Goal: Task Accomplishment & Management: Manage account settings

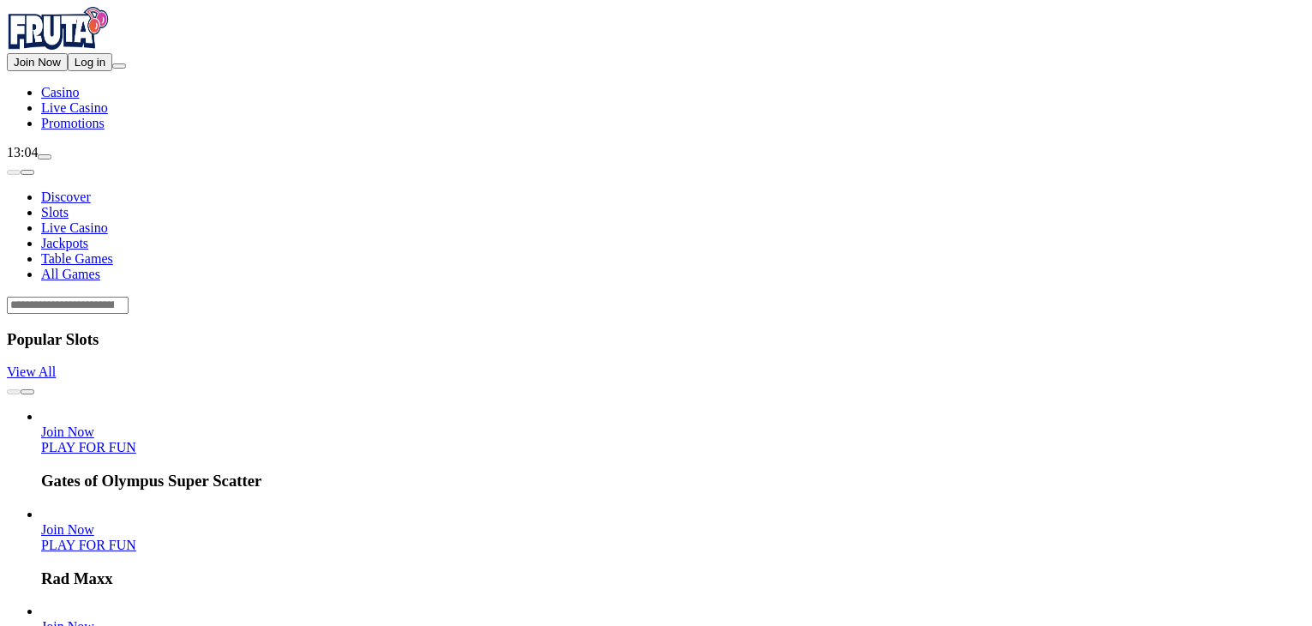
click at [75, 69] on span "Log in" at bounding box center [90, 62] width 31 height 13
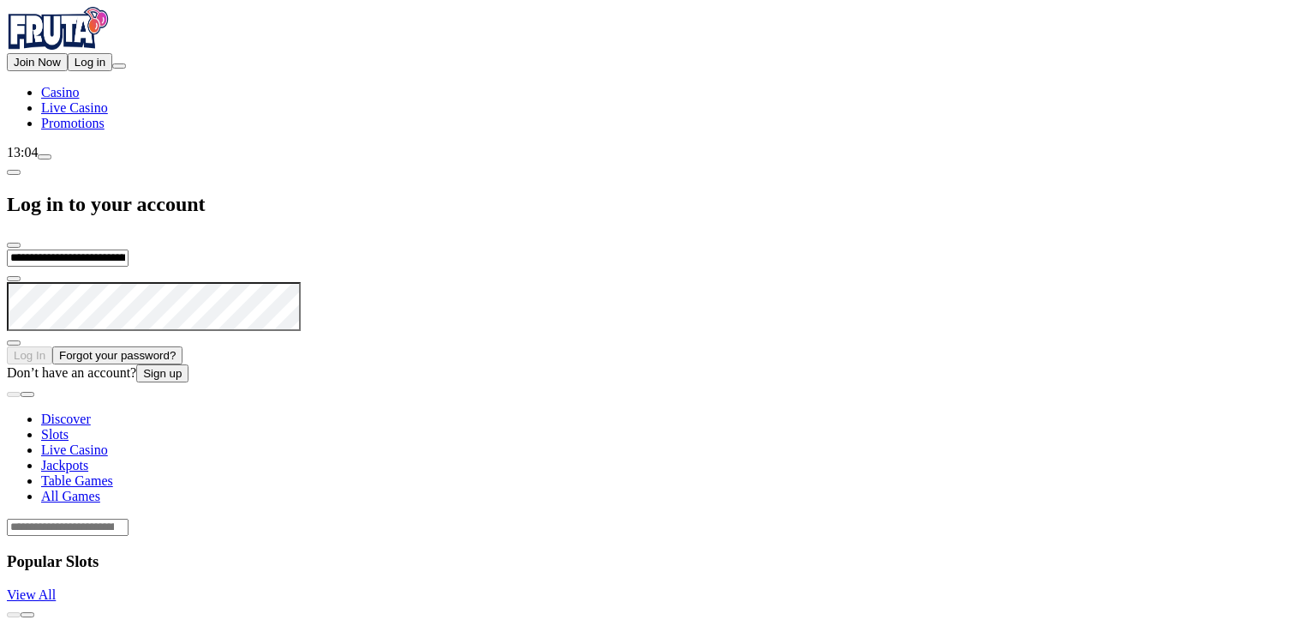
type input "**********"
click at [7, 346] on button "Log In" at bounding box center [29, 355] width 45 height 18
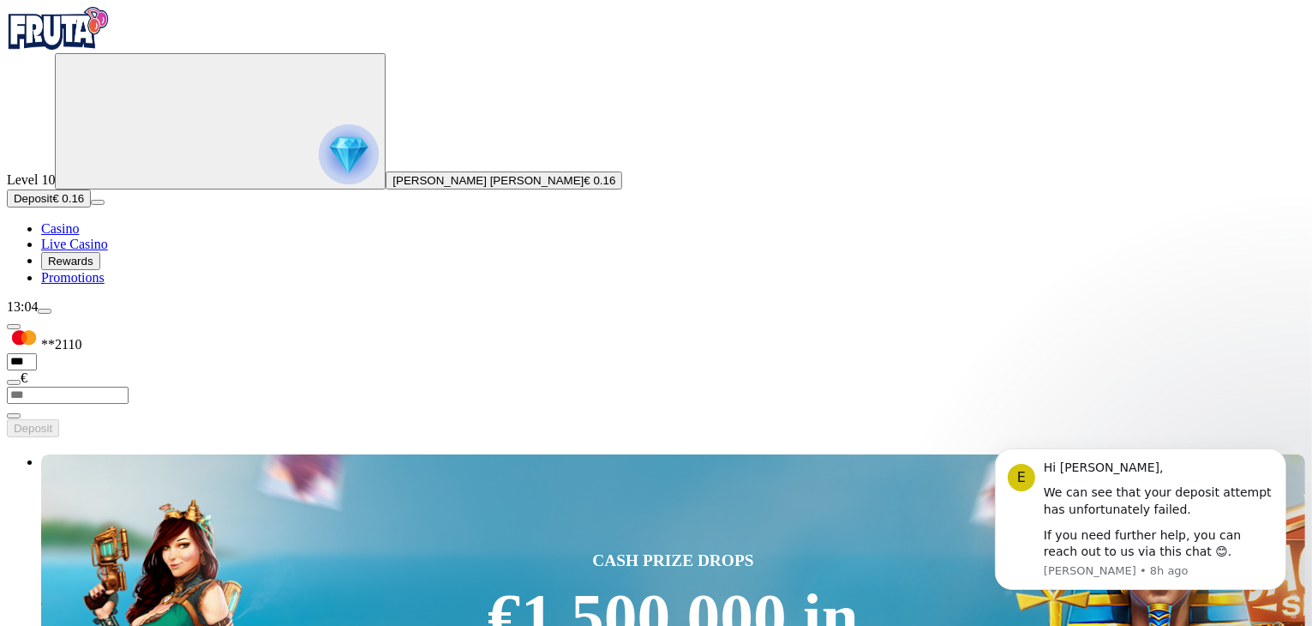
click at [52, 205] on span "Deposit" at bounding box center [33, 198] width 39 height 13
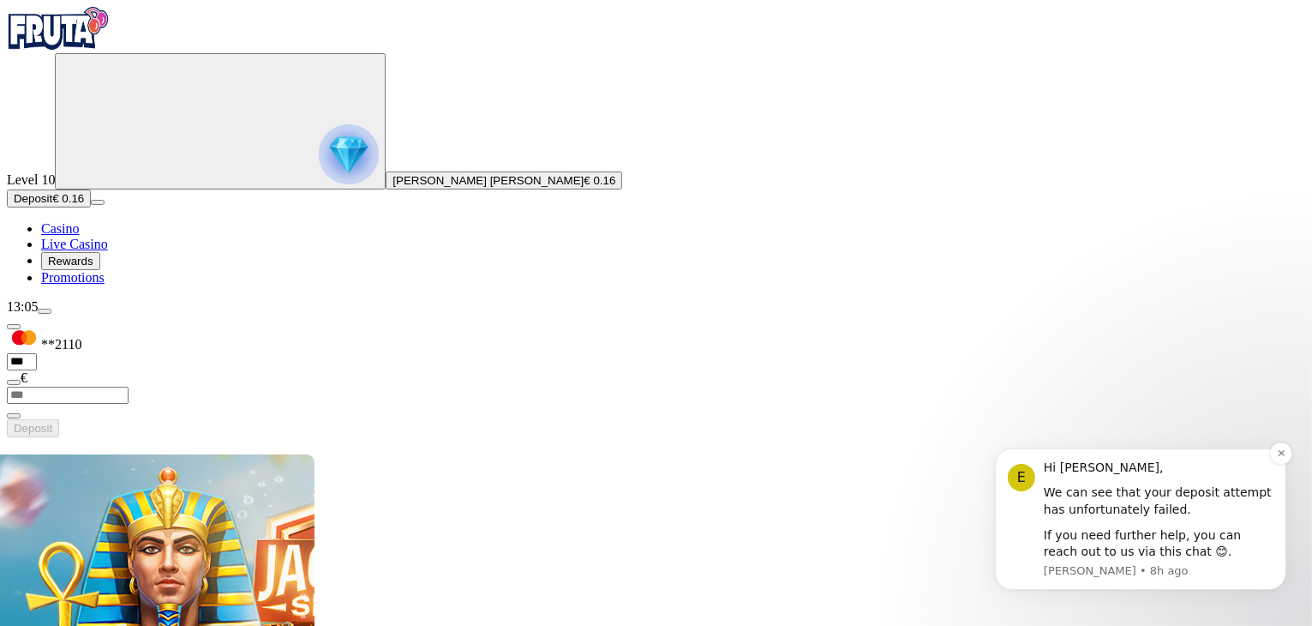
click at [1136, 539] on div "If you need further help, you can reach out to us via this chat 😊." at bounding box center [1158, 542] width 230 height 33
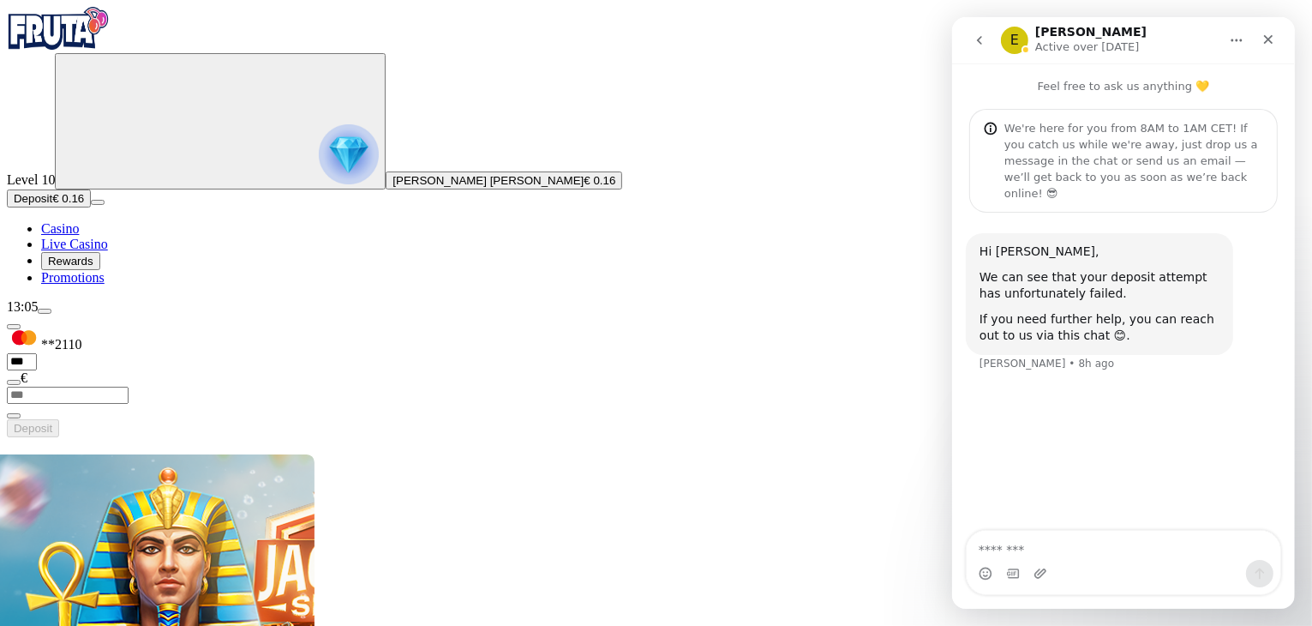
click at [52, 205] on span "Deposit" at bounding box center [33, 198] width 39 height 13
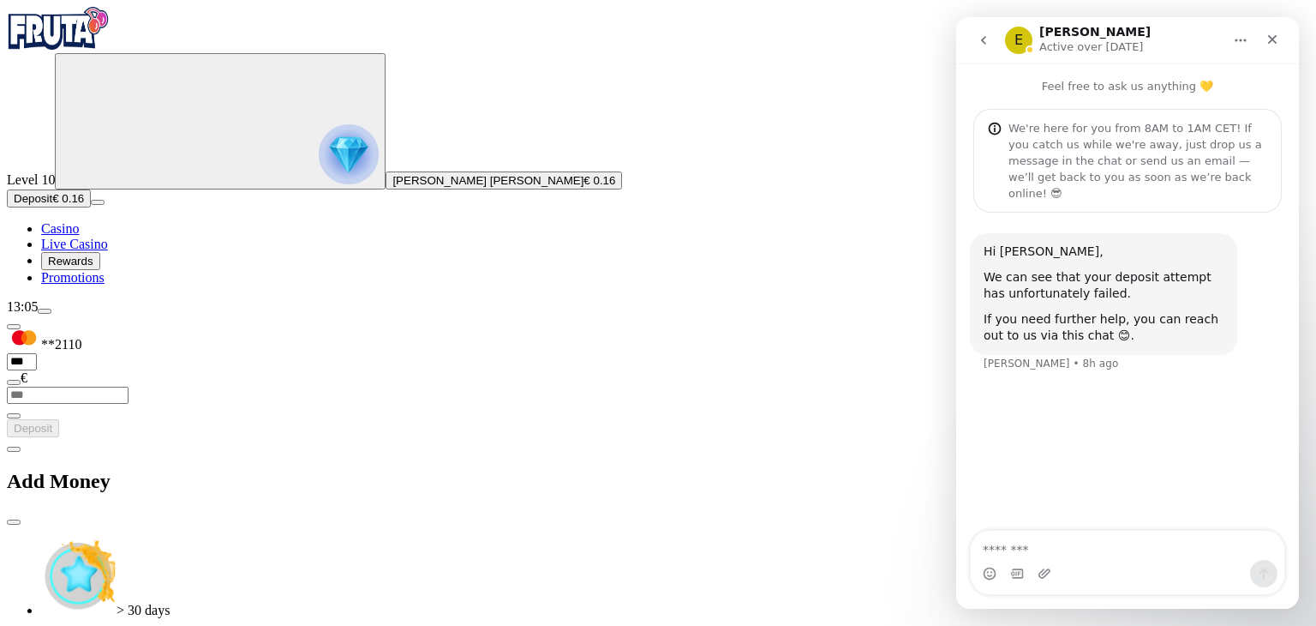
click at [51, 314] on button "menu" at bounding box center [45, 310] width 14 height 5
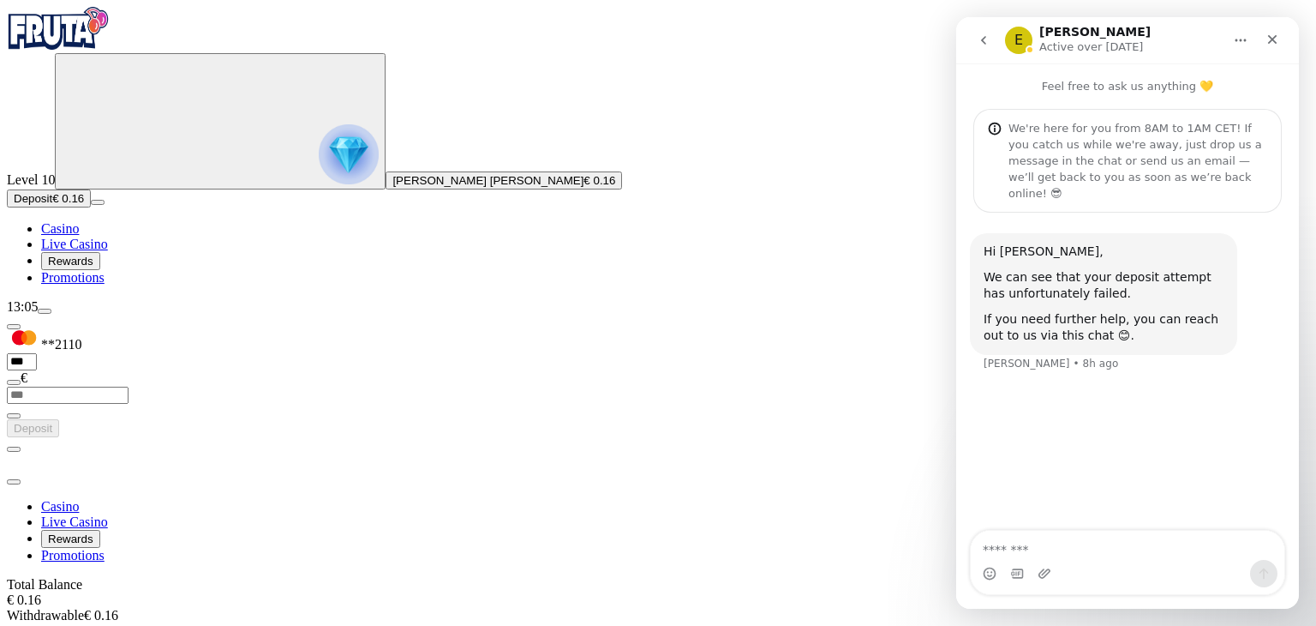
click at [14, 449] on span "chevron-left icon" at bounding box center [14, 449] width 0 height 0
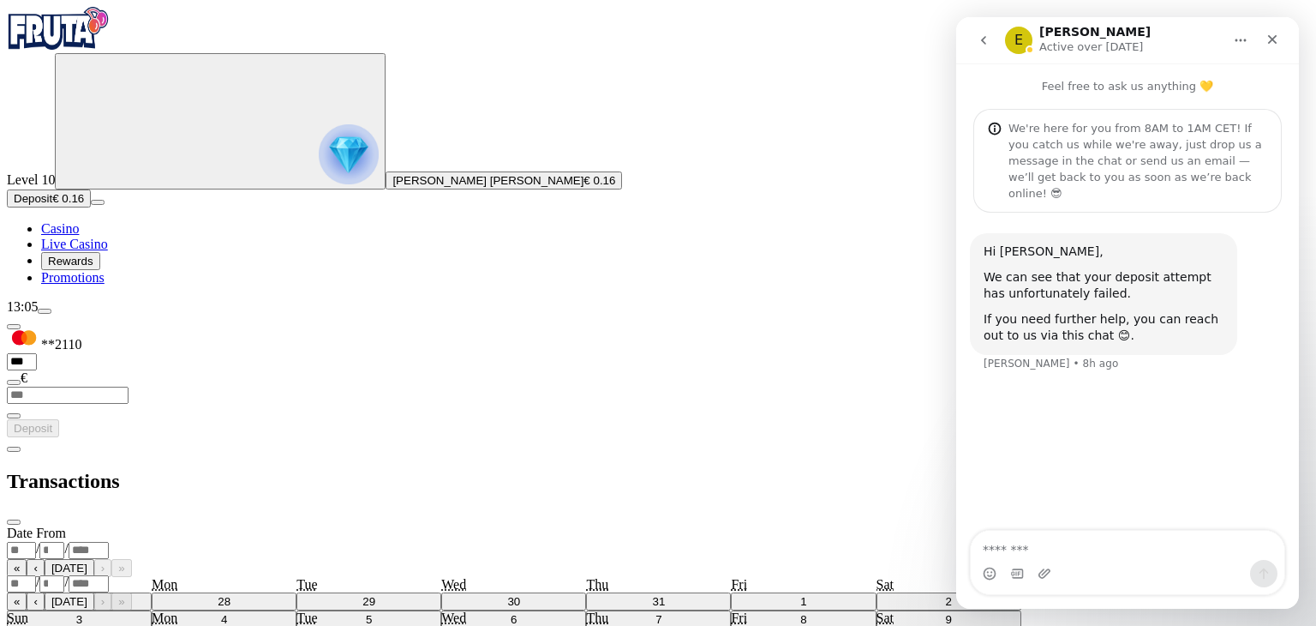
click at [14, 449] on span "chevron-left icon" at bounding box center [14, 449] width 0 height 0
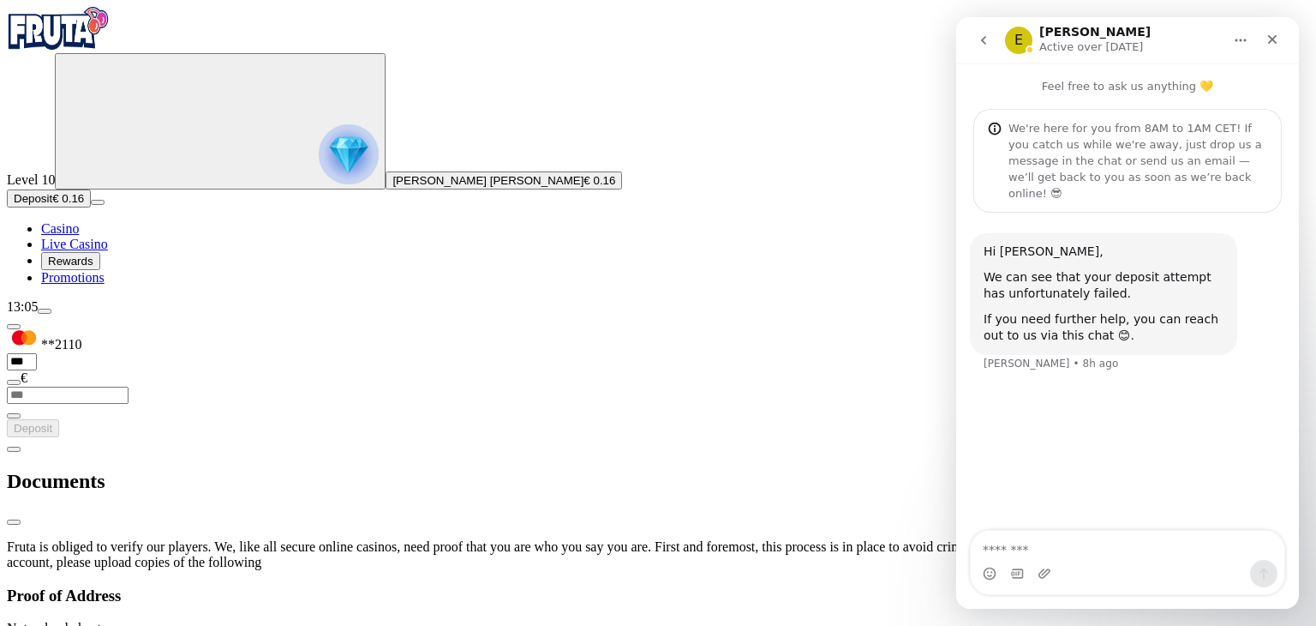
click at [14, 449] on span "chevron-left icon" at bounding box center [14, 449] width 0 height 0
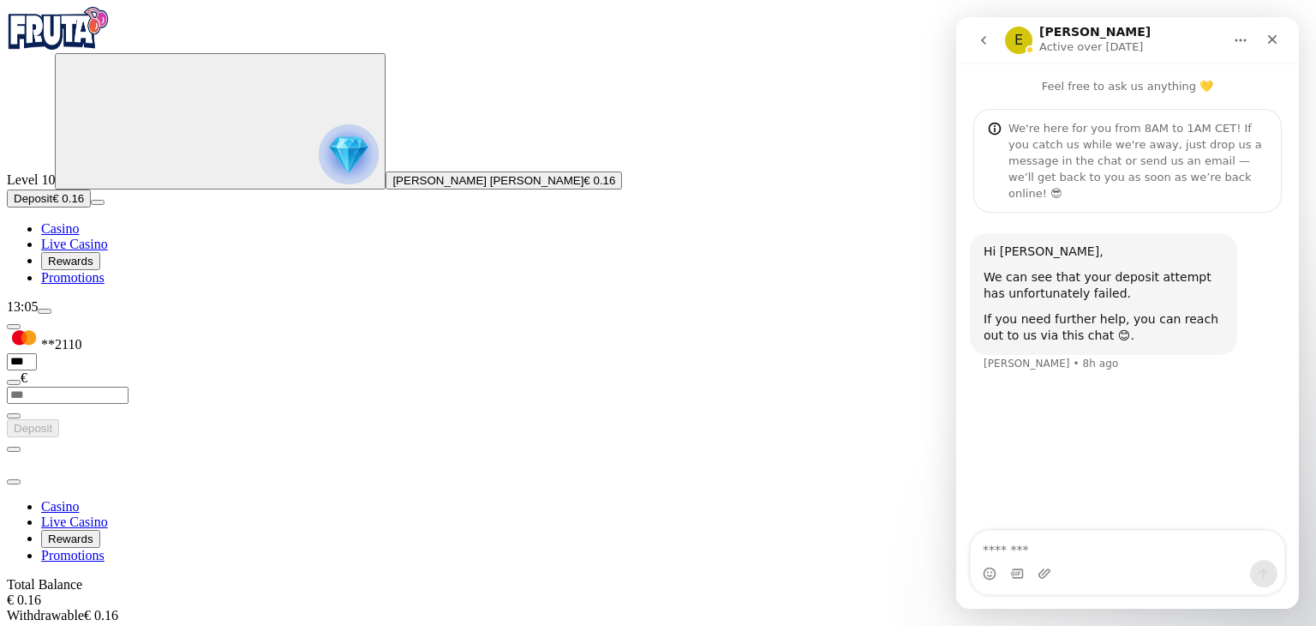
click at [584, 187] on span "€ 0.16" at bounding box center [600, 180] width 32 height 13
